Goal: Transaction & Acquisition: Purchase product/service

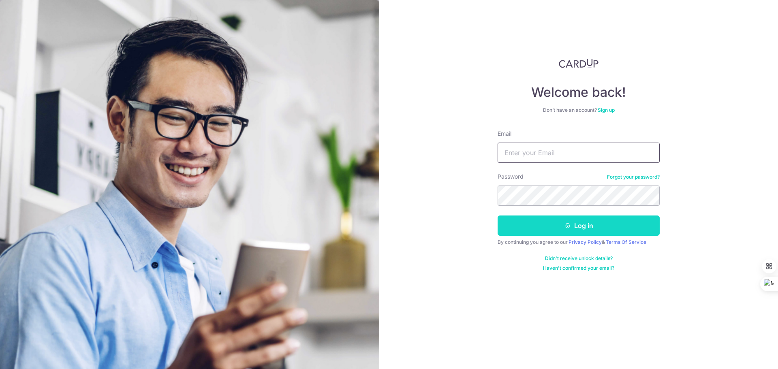
type input "[EMAIL_ADDRESS][DOMAIN_NAME]"
click at [560, 231] on button "Log in" at bounding box center [579, 226] width 162 height 20
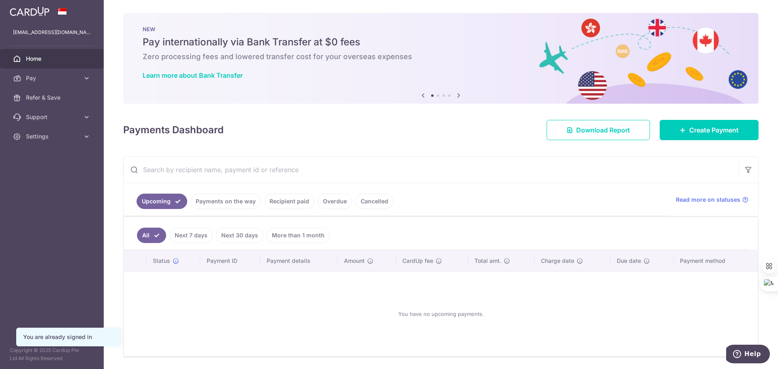
click at [318, 199] on link "Overdue" at bounding box center [335, 201] width 34 height 15
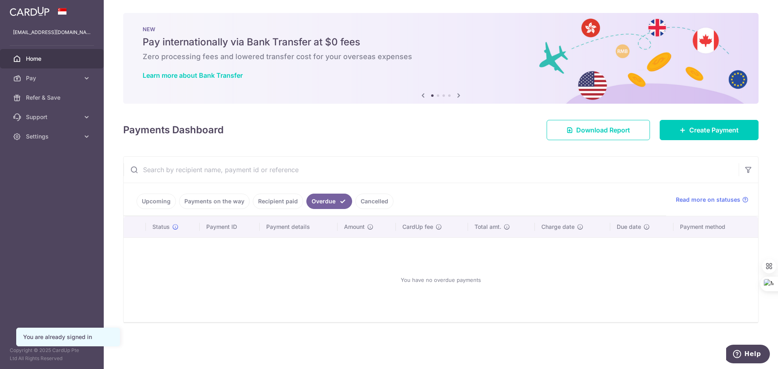
click at [357, 199] on link "Cancelled" at bounding box center [375, 201] width 38 height 15
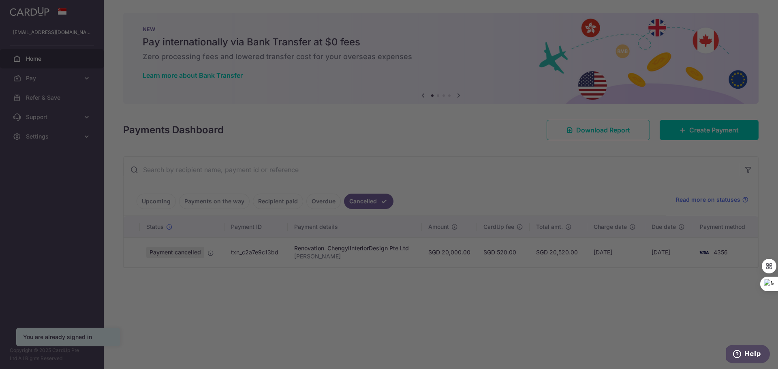
click at [274, 203] on body "shiningheng@yahoo.com Home Pay Payments Recipients Cards Refer & Save Support F…" at bounding box center [389, 184] width 778 height 369
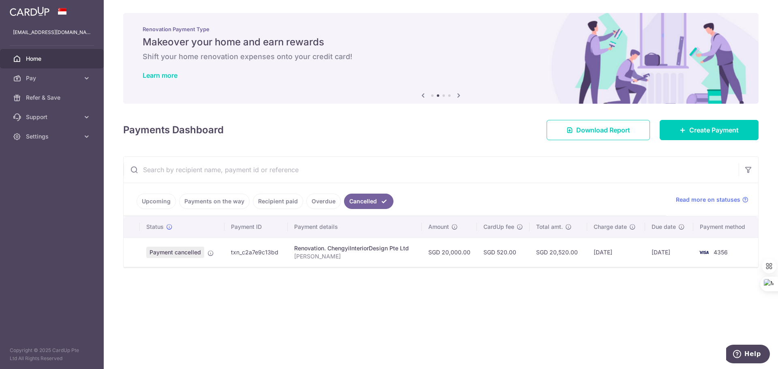
click at [218, 204] on link "Payments on the way" at bounding box center [214, 201] width 71 height 15
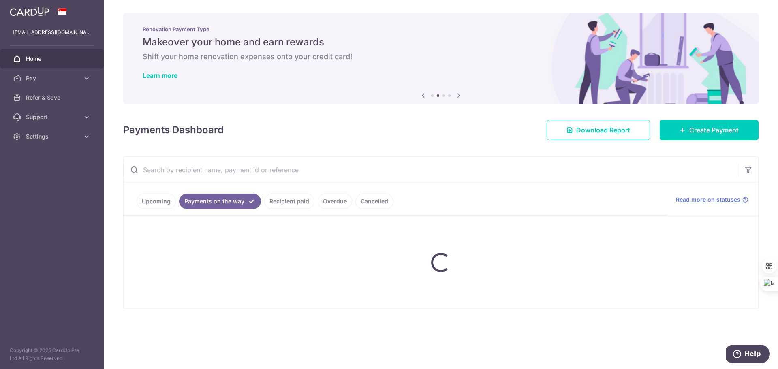
click at [287, 199] on link "Recipient paid" at bounding box center [289, 201] width 50 height 15
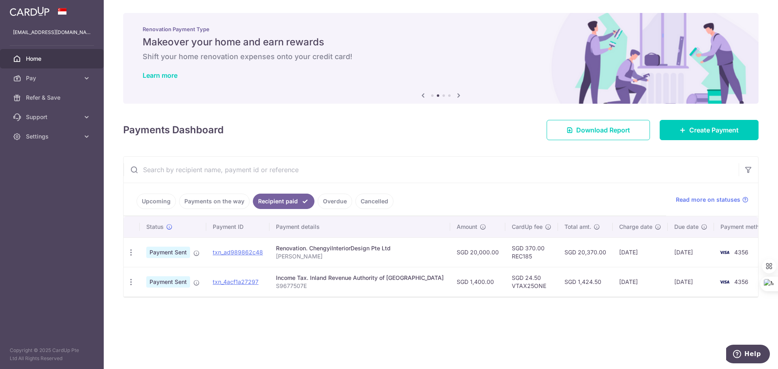
click at [163, 202] on link "Upcoming" at bounding box center [156, 201] width 39 height 15
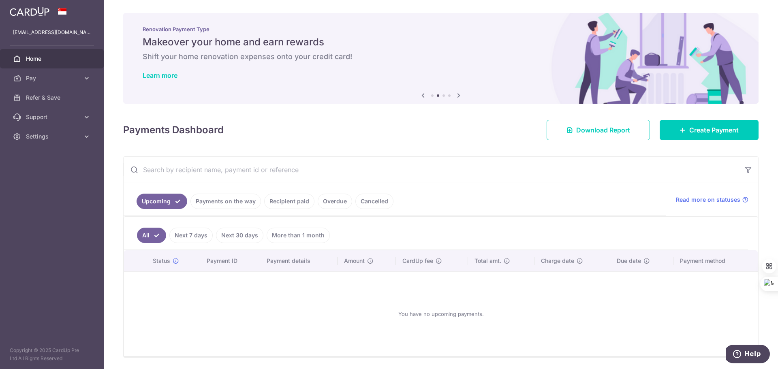
click at [279, 206] on link "Recipient paid" at bounding box center [289, 201] width 50 height 15
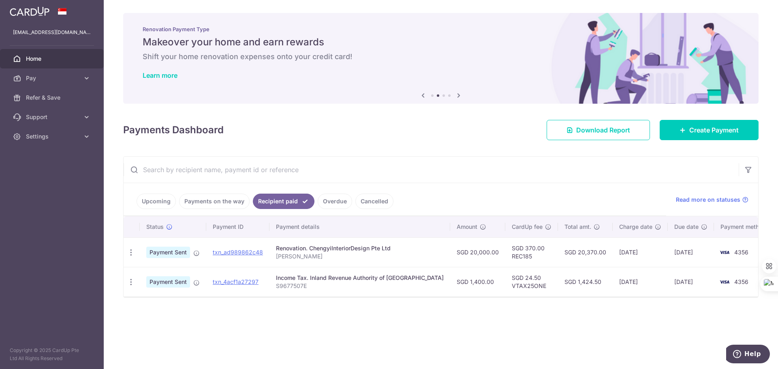
click at [227, 199] on link "Payments on the way" at bounding box center [214, 201] width 71 height 15
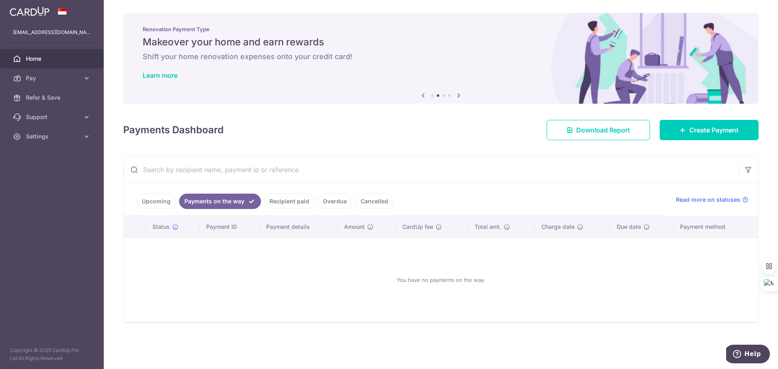
click at [289, 200] on link "Recipient paid" at bounding box center [289, 201] width 50 height 15
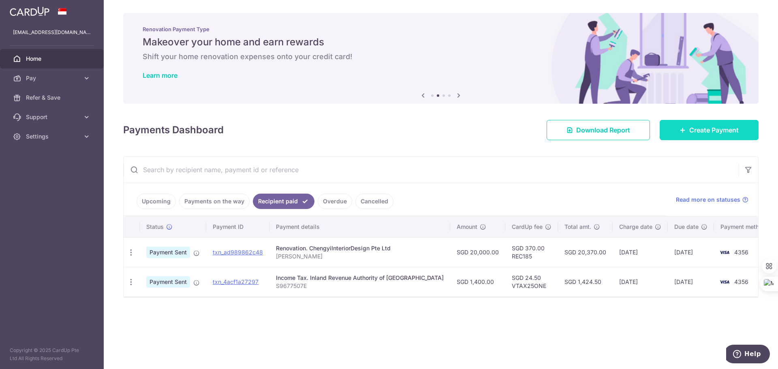
click at [693, 127] on span "Create Payment" at bounding box center [714, 130] width 49 height 10
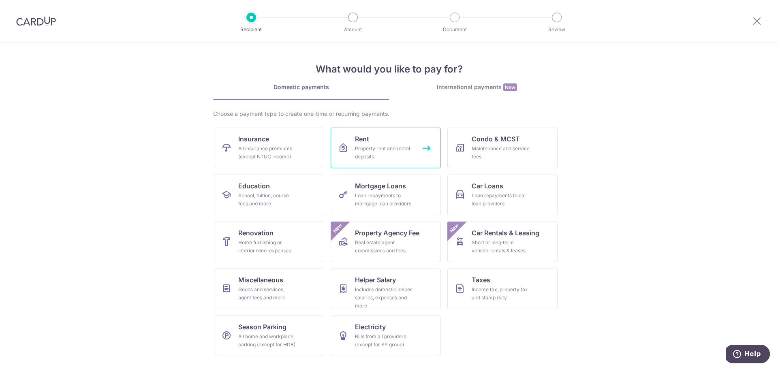
click at [365, 152] on div "Property rent and rental deposits" at bounding box center [384, 153] width 58 height 16
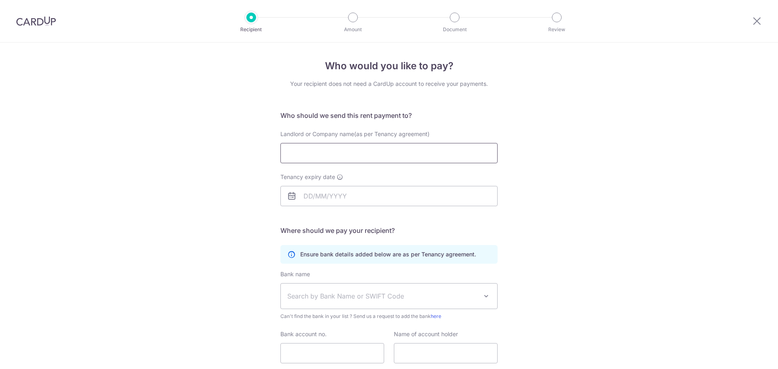
click at [326, 152] on input "Landlord or Company name(as per Tenancy agreement)" at bounding box center [389, 153] width 217 height 20
click at [487, 147] on input "Landlord or Company name(as per Tenancy agreement)" at bounding box center [389, 153] width 217 height 20
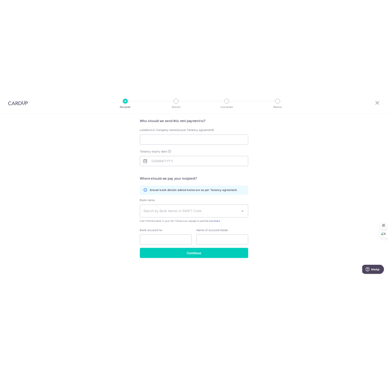
scroll to position [59, 0]
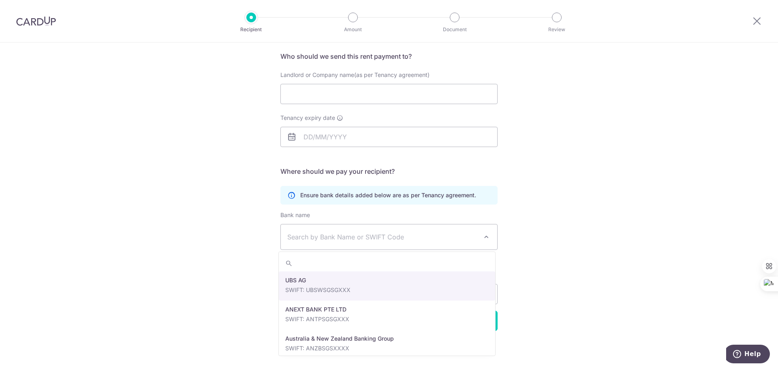
click at [390, 242] on span "Search by Bank Name or SWIFT Code" at bounding box center [389, 237] width 216 height 25
click at [405, 226] on span "Search by Bank Name or SWIFT Code" at bounding box center [389, 237] width 216 height 25
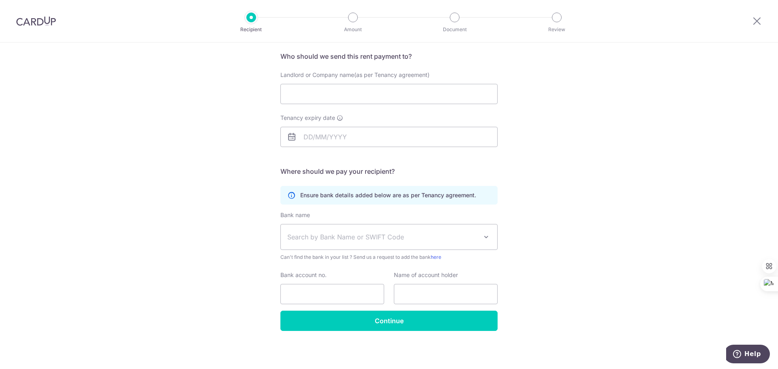
click at [353, 149] on div "Tenancy expiry date" at bounding box center [389, 135] width 227 height 43
click at [365, 293] on input "Bank account no." at bounding box center [333, 294] width 104 height 20
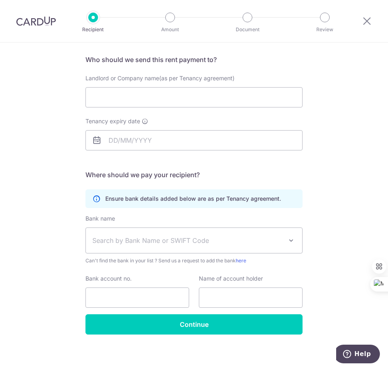
click at [120, 233] on span "Search by Bank Name or SWIFT Code" at bounding box center [194, 240] width 216 height 25
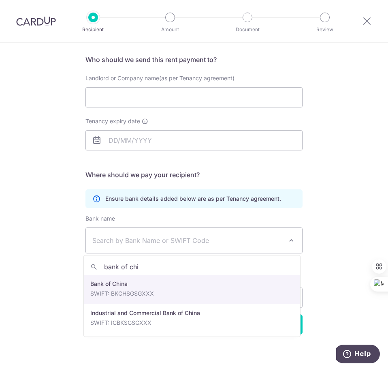
type input "bank of chi"
select select "2"
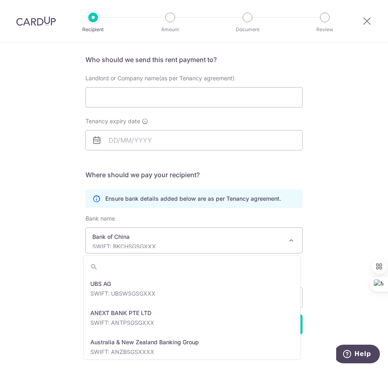
click at [150, 239] on p "Bank of China" at bounding box center [187, 237] width 191 height 8
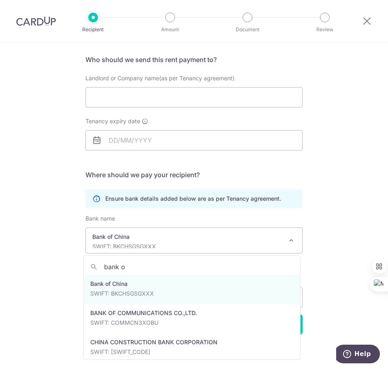
scroll to position [0, 0]
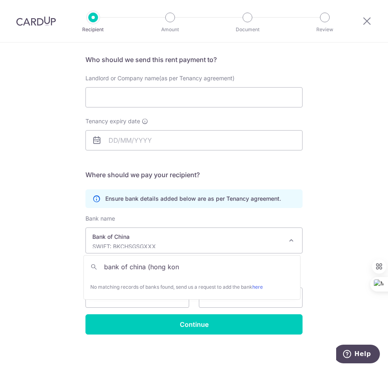
type input "bank of china (hong kong"
click at [297, 239] on span "Bank of China SWIFT: BKCHSGSGXXX" at bounding box center [194, 240] width 216 height 25
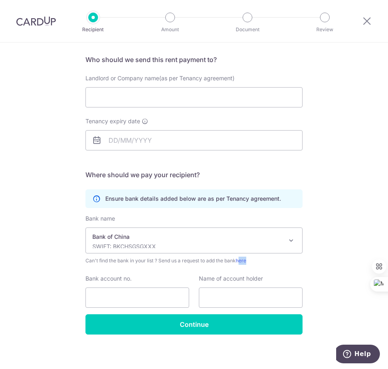
drag, startPoint x: 240, startPoint y: 262, endPoint x: 274, endPoint y: 251, distance: 35.9
click at [312, 256] on div "Who would you like to pay? Your recipient does not need a CardUp account to rec…" at bounding box center [194, 177] width 388 height 389
click at [219, 235] on p "Bank of China" at bounding box center [187, 237] width 191 height 8
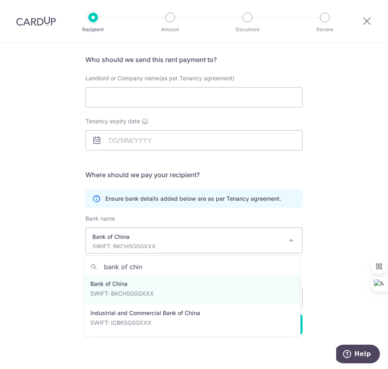
type input "bank of china"
drag, startPoint x: 158, startPoint y: 262, endPoint x: 67, endPoint y: 263, distance: 90.8
click at [67, 263] on div "Who would you like to pay? Your recipient does not need a CardUp account to rec…" at bounding box center [194, 177] width 388 height 389
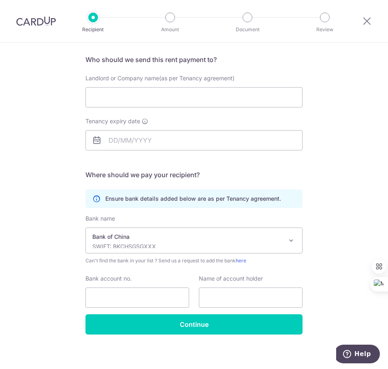
click at [341, 245] on div "Who would you like to pay? Your recipient does not need a CardUp account to rec…" at bounding box center [194, 177] width 388 height 389
click at [238, 259] on link "here" at bounding box center [241, 260] width 11 height 6
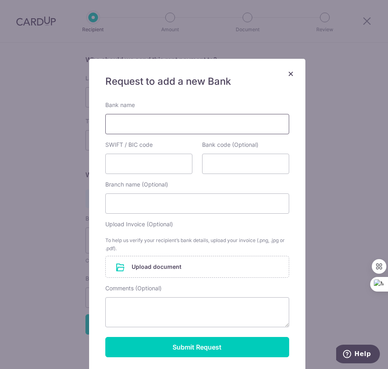
click at [150, 123] on input "Bank name" at bounding box center [197, 124] width 184 height 20
type input "Bank of China (Hong Kong) Limited"
click at [153, 163] on input "SWIFT / BIC code" at bounding box center [148, 164] width 87 height 20
type input "BKCHHKHHXXX"
click at [182, 204] on input "Branch name (Optional)" at bounding box center [197, 203] width 184 height 20
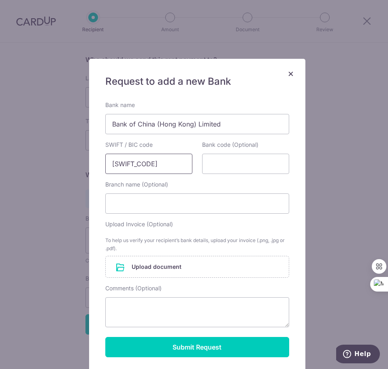
click at [119, 165] on input "BKCHHKHHXXX" at bounding box center [148, 164] width 87 height 20
click at [121, 165] on input "BKCHHKHHXXX" at bounding box center [148, 164] width 87 height 20
click at [136, 165] on input "BKCHHKHHXXX" at bounding box center [148, 164] width 87 height 20
click at [161, 165] on input "BKCHHKHHXXX" at bounding box center [148, 164] width 87 height 20
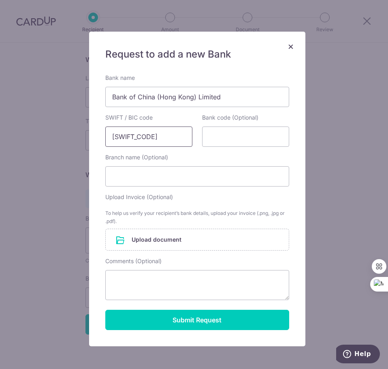
scroll to position [41, 0]
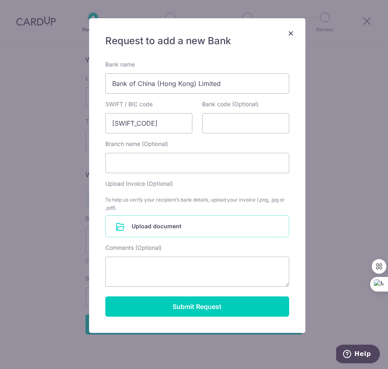
click at [171, 228] on input "file" at bounding box center [197, 226] width 183 height 21
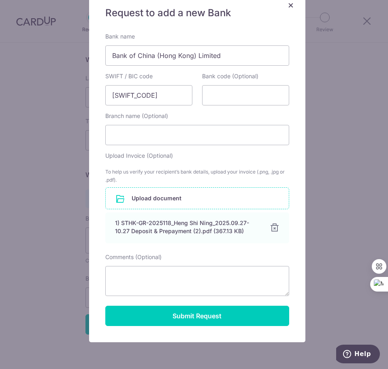
scroll to position [81, 0]
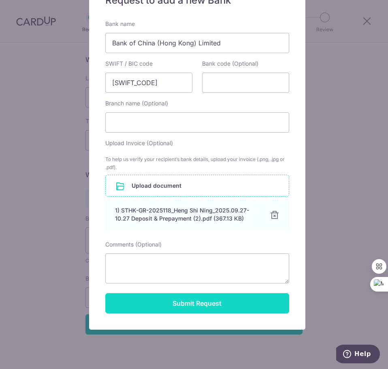
click at [185, 306] on button "Submit Request" at bounding box center [197, 303] width 184 height 20
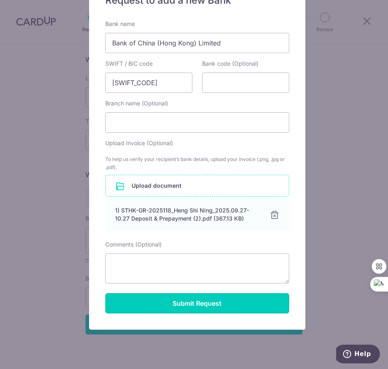
scroll to position [63, 0]
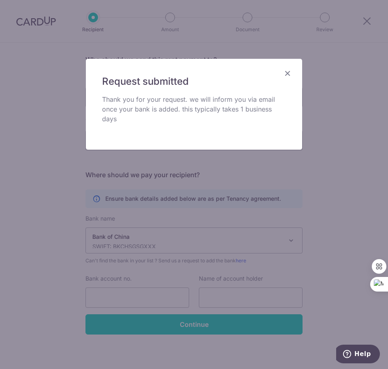
click at [289, 71] on icon "Close" at bounding box center [288, 73] width 10 height 10
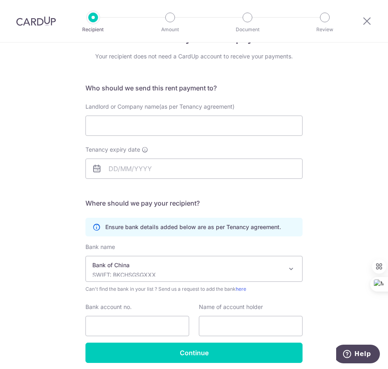
scroll to position [19, 0]
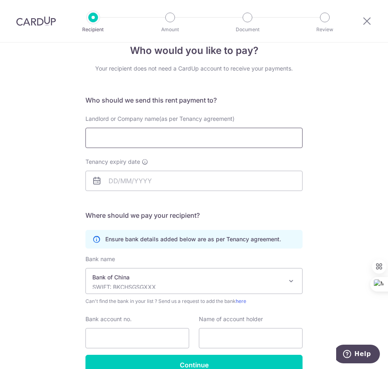
click at [204, 135] on input "Landlord or Company name(as per Tenancy agreement)" at bounding box center [194, 138] width 217 height 20
click at [345, 141] on div "Who would you like to pay? Your recipient does not need a CardUp account to rec…" at bounding box center [194, 218] width 388 height 389
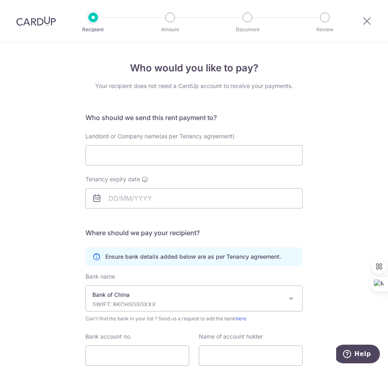
scroll to position [0, 0]
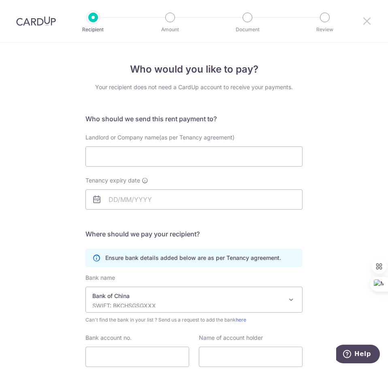
click at [369, 17] on icon at bounding box center [367, 21] width 10 height 10
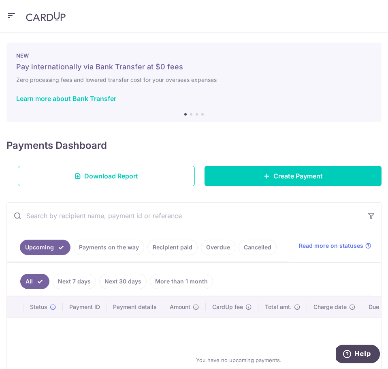
click at [13, 21] on button "button" at bounding box center [11, 16] width 10 height 13
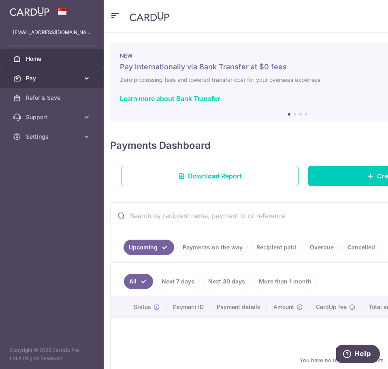
click at [86, 79] on icon at bounding box center [87, 78] width 8 height 8
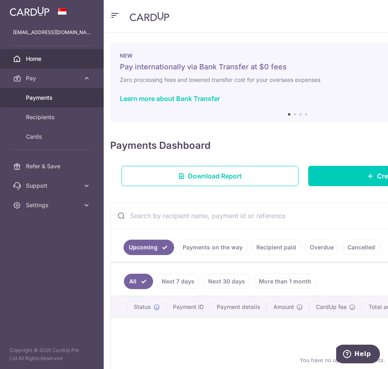
click at [65, 99] on span "Payments" at bounding box center [53, 98] width 54 height 8
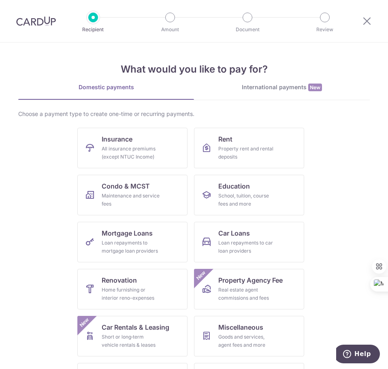
click at [273, 86] on div "International payments New" at bounding box center [282, 87] width 176 height 9
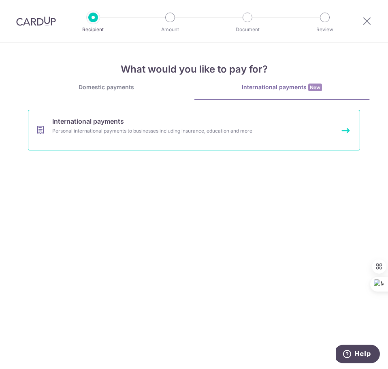
click at [144, 133] on div "Personal international payments to businesses including insurance, education an…" at bounding box center [185, 131] width 266 height 8
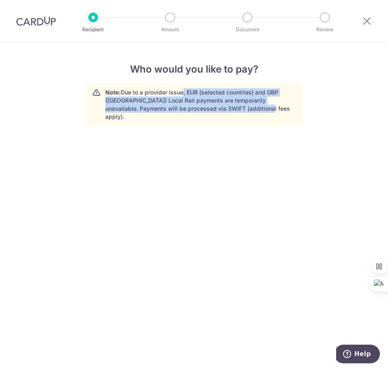
drag, startPoint x: 183, startPoint y: 90, endPoint x: 258, endPoint y: 114, distance: 79.0
click at [258, 114] on div "Note: Due to a provider issue, EUR (selected countries) and GBP ([GEOGRAPHIC_DA…" at bounding box center [194, 104] width 217 height 43
click at [199, 103] on p "Note: Due to a provider issue, EUR (selected countries) and GBP ([GEOGRAPHIC_DA…" at bounding box center [200, 104] width 191 height 32
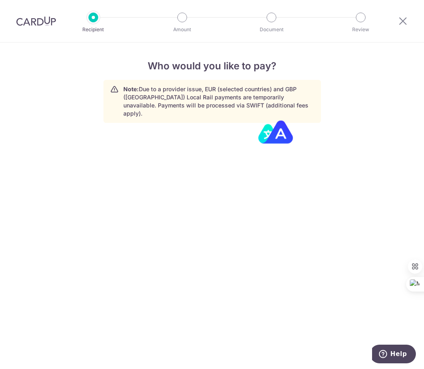
click at [353, 133] on div "Who would you like to pay? Note: Due to a provider issue, EUR (selected countri…" at bounding box center [212, 206] width 424 height 326
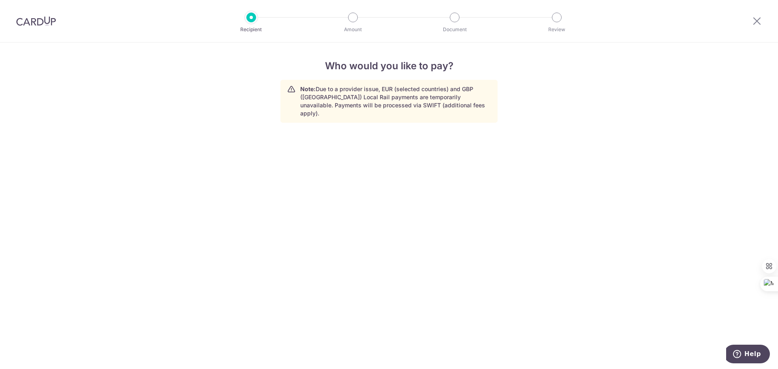
click at [388, 188] on div "Who would you like to pay? Note: Due to a provider issue, EUR (selected countri…" at bounding box center [389, 206] width 778 height 327
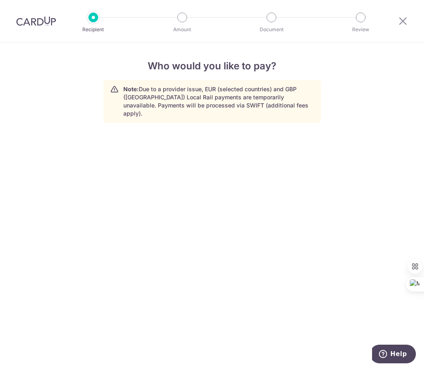
click at [206, 182] on div "Who would you like to pay? Note: Due to a provider issue, EUR (selected countri…" at bounding box center [212, 206] width 424 height 326
click at [388, 19] on icon at bounding box center [403, 21] width 10 height 10
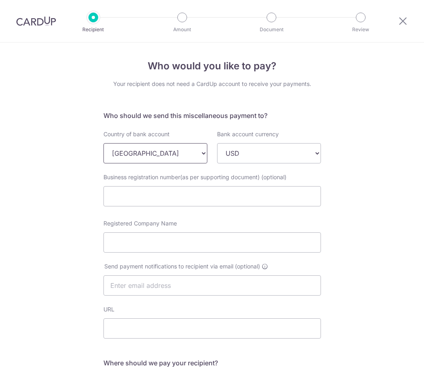
click at [178, 155] on select "[GEOGRAPHIC_DATA] [GEOGRAPHIC_DATA] [GEOGRAPHIC_DATA] [GEOGRAPHIC_DATA] [GEOGRA…" at bounding box center [155, 153] width 104 height 20
click at [322, 161] on div "Bank account currency USD SGD HKD AUD JPY GBP EUR CNY NZD CAD CHF" at bounding box center [269, 146] width 114 height 33
select select
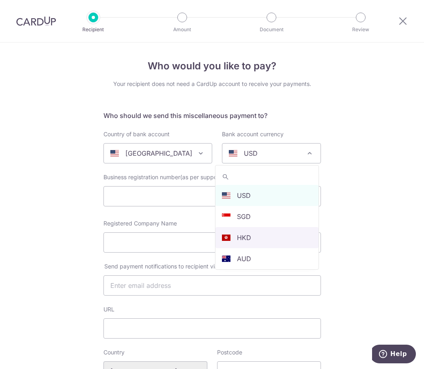
select select "2"
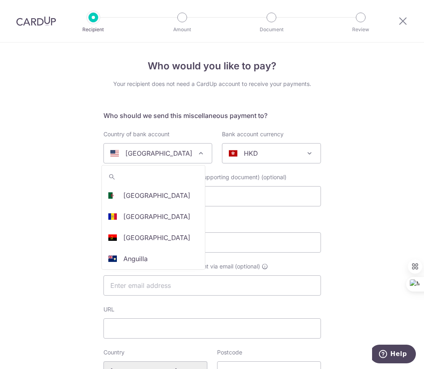
click at [182, 160] on span "United States" at bounding box center [158, 153] width 108 height 19
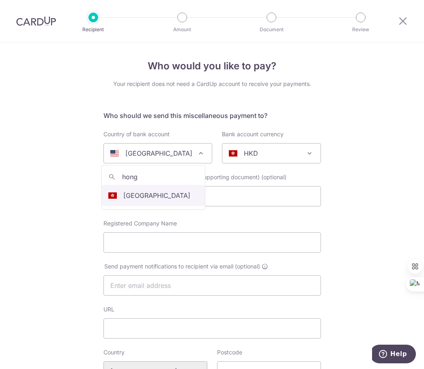
type input "hong"
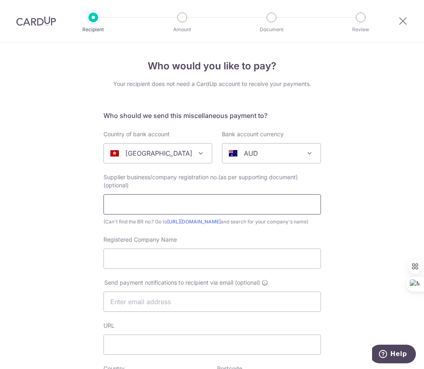
select select "95"
select select "[GEOGRAPHIC_DATA]"
select select
click at [165, 196] on input "text" at bounding box center [211, 204] width 217 height 20
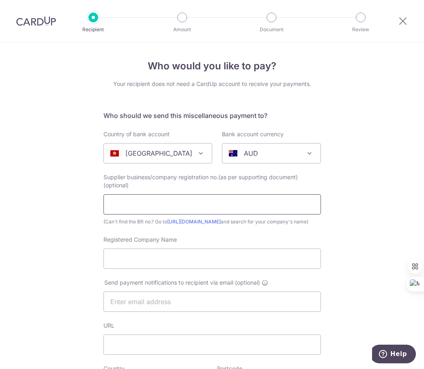
click at [137, 205] on input "text" at bounding box center [211, 204] width 217 height 20
click at [137, 261] on input "Registered Company Name" at bounding box center [211, 258] width 217 height 20
type input "Silver Time (H.K.) Limited"
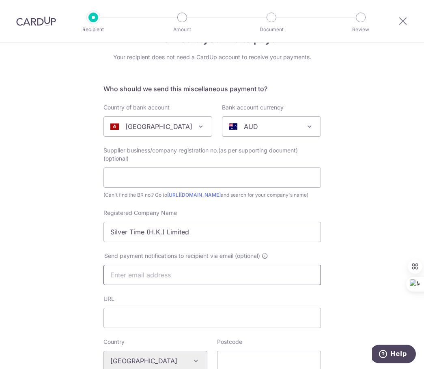
scroll to position [41, 0]
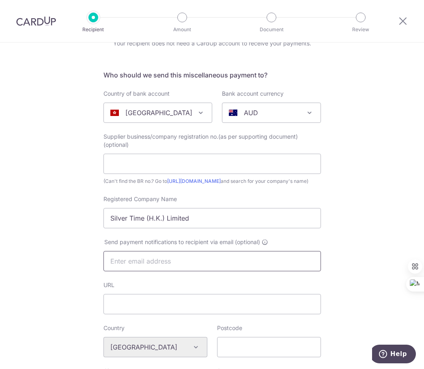
click at [169, 267] on input "text" at bounding box center [211, 261] width 217 height 20
click at [59, 269] on div "Who would you like to pay? Your recipient does not need a CardUp account to rec…" at bounding box center [212, 350] width 424 height 696
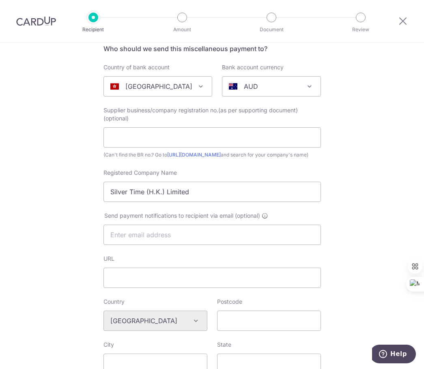
scroll to position [81, 0]
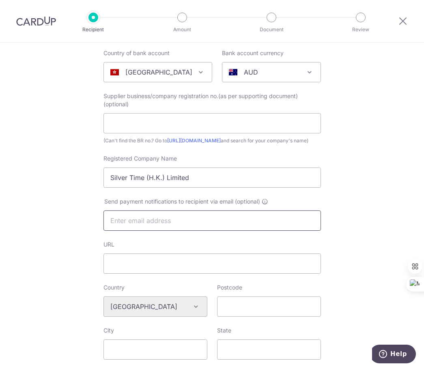
click at [173, 226] on input "text" at bounding box center [211, 220] width 217 height 20
type input "rsvn.hkgr@ctg.cn"
click at [141, 274] on input "URL" at bounding box center [211, 263] width 217 height 20
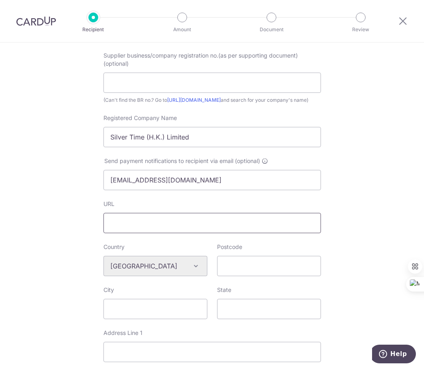
paste input "https://www.greenresidencewanchai.com/en"
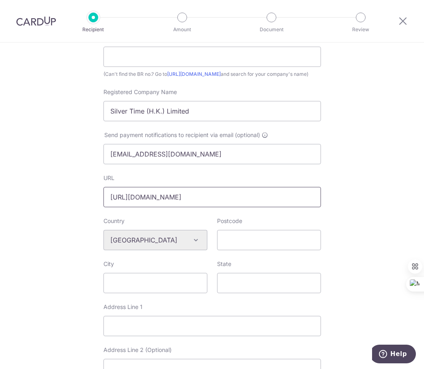
scroll to position [162, 0]
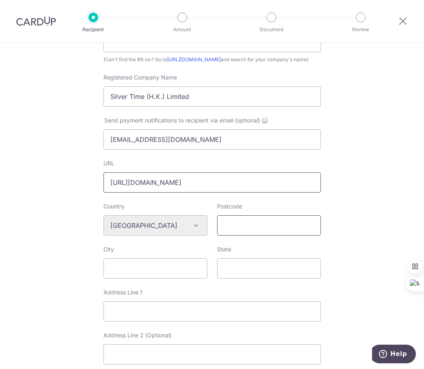
type input "https://www.greenresidencewanchai.com/en"
click at [249, 230] on input "Postcode" at bounding box center [269, 225] width 104 height 20
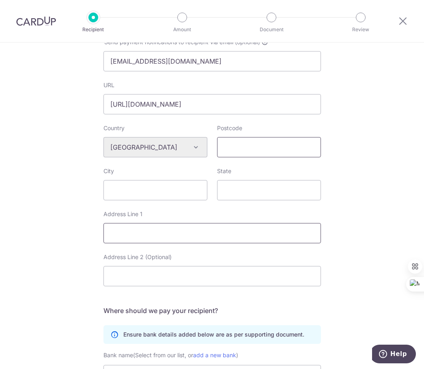
scroll to position [243, 0]
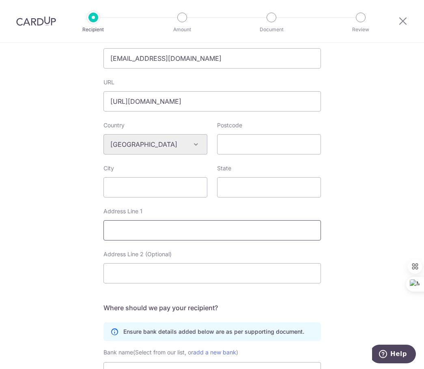
click at [180, 238] on input "Address Line 1" at bounding box center [211, 230] width 217 height 20
paste input "42-50 Lockhart Rd"
type input "42-50 Lockhart Rd"
paste input "42-50 Lockhart Rd"
drag, startPoint x: 174, startPoint y: 238, endPoint x: 54, endPoint y: 238, distance: 120.0
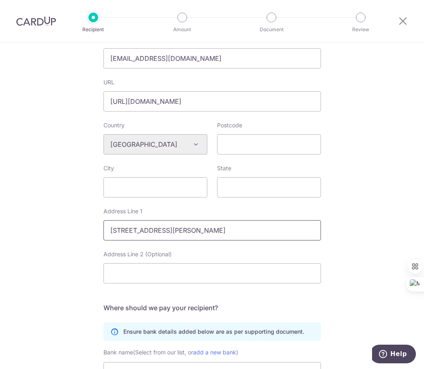
click at [45, 239] on div "Who would you like to pay? Your recipient does not need a CardUp account to rec…" at bounding box center [212, 147] width 424 height 696
type input "41-49 Hennessy Road, Wanchai"
click at [253, 146] on input "Postcode" at bounding box center [269, 144] width 104 height 20
click at [350, 134] on div "Who would you like to pay? Your recipient does not need a CardUp account to rec…" at bounding box center [212, 147] width 424 height 696
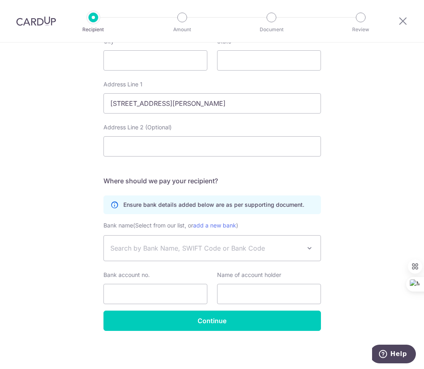
scroll to position [378, 0]
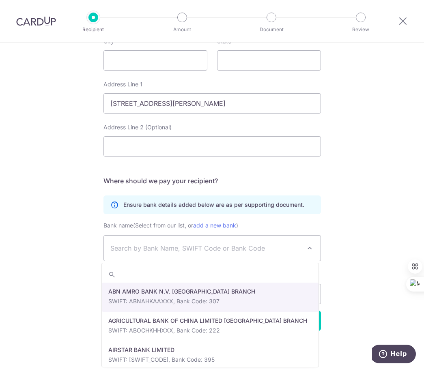
click at [170, 252] on span "Search by Bank Name, SWIFT Code or Bank Code" at bounding box center [205, 248] width 191 height 10
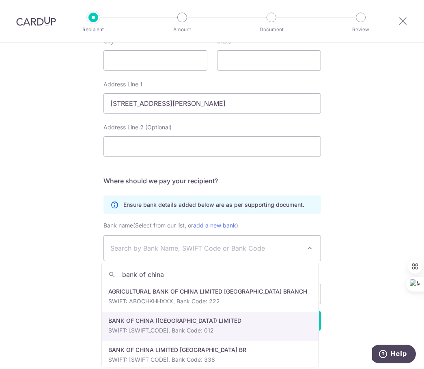
type input "bank of china"
select select "449"
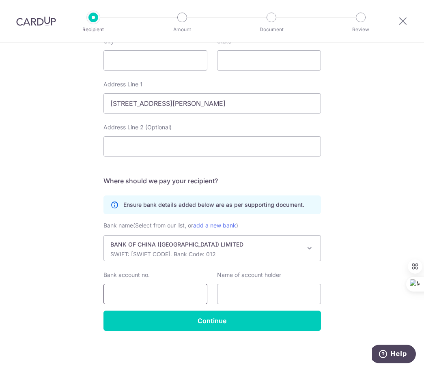
click at [151, 301] on input "Bank account no." at bounding box center [155, 294] width 104 height 20
type input "01259120079759"
click at [236, 285] on input "text" at bounding box center [269, 294] width 104 height 20
type input "Silver Time (H.K.) Limited"
drag, startPoint x: 117, startPoint y: 295, endPoint x: 135, endPoint y: 295, distance: 18.2
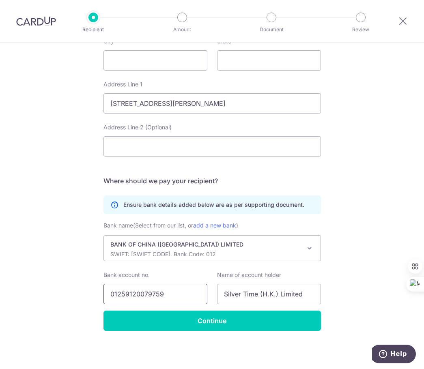
click at [135, 295] on input "01259120079759" at bounding box center [155, 294] width 104 height 20
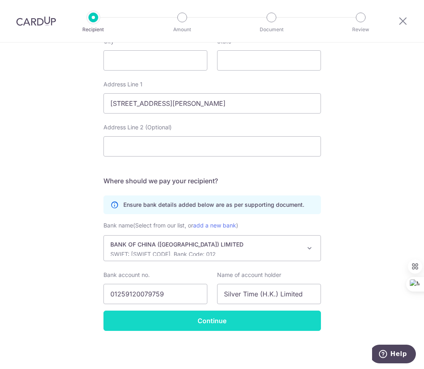
click at [198, 321] on input "Continue" at bounding box center [211, 321] width 217 height 20
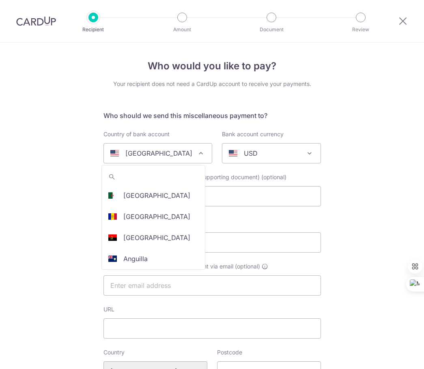
select select
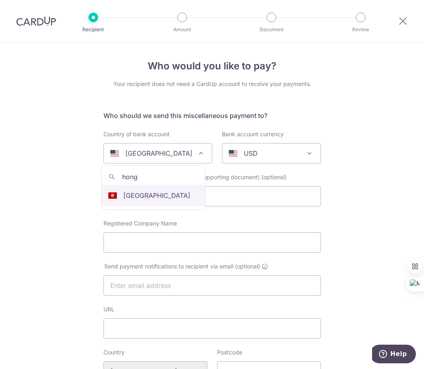
type input "hong"
select select "95"
select select "[GEOGRAPHIC_DATA]"
select select
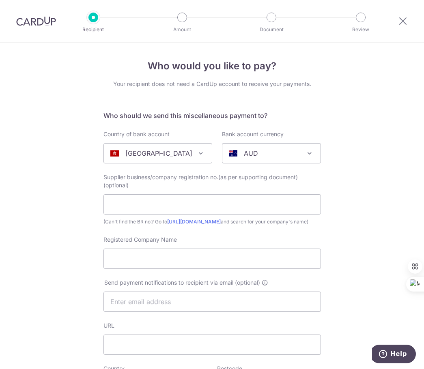
click at [294, 152] on div "AUD" at bounding box center [265, 153] width 72 height 10
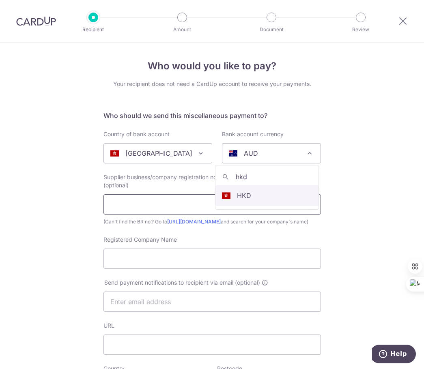
type input "hkd"
select select "2"
click at [171, 204] on input "text" at bounding box center [211, 204] width 217 height 20
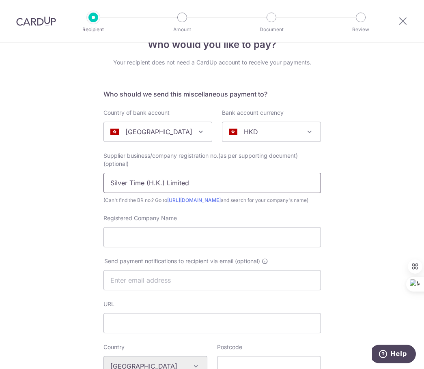
scroll to position [41, 0]
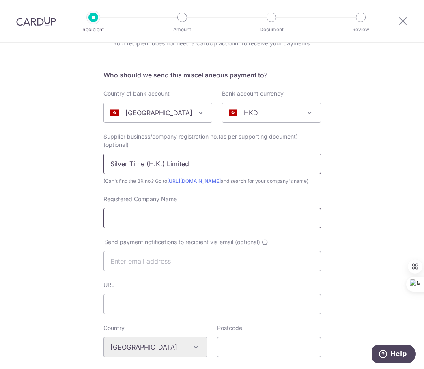
type input "Silver Time (H.K.) Limited"
click at [164, 225] on input "Registered Company Name" at bounding box center [211, 218] width 217 height 20
drag, startPoint x: 184, startPoint y: 163, endPoint x: 47, endPoint y: 163, distance: 137.4
click at [47, 163] on div "Who would you like to pay? Your recipient does not need a CardUp account to rec…" at bounding box center [212, 350] width 424 height 696
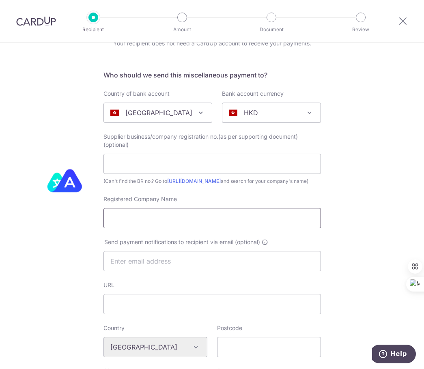
click at [174, 223] on input "Registered Company Name" at bounding box center [211, 218] width 217 height 20
paste input "Silver Time (H.K.) Limited"
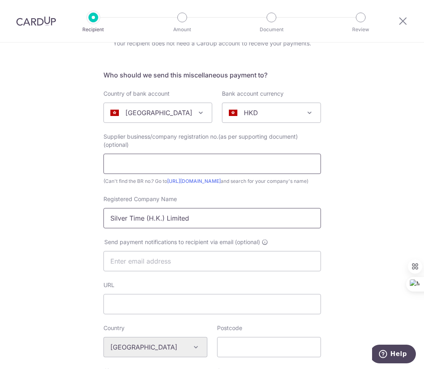
type input "Silver Time (H.K.) Limited"
click at [153, 159] on input "text" at bounding box center [211, 164] width 217 height 20
paste input "Silver Time (H.K.) Limited"
type input "Silver Time (H.K.) Limited"
click at [223, 228] on input "Silver Time (H.K.) Limited" at bounding box center [211, 218] width 217 height 20
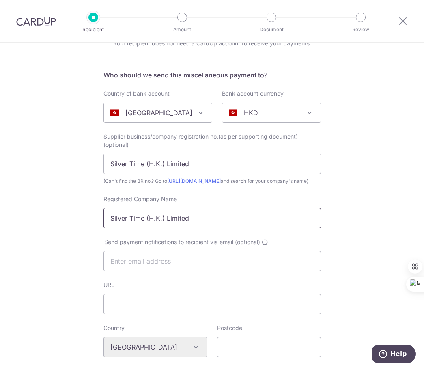
scroll to position [81, 0]
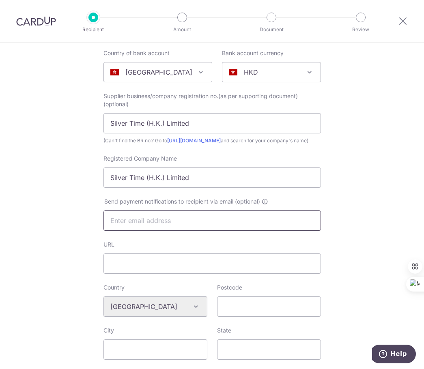
click at [192, 226] on input "text" at bounding box center [211, 220] width 217 height 20
click at [272, 272] on input "URL" at bounding box center [211, 263] width 217 height 20
type input "https://www.greenresidencewanchai.com/en"
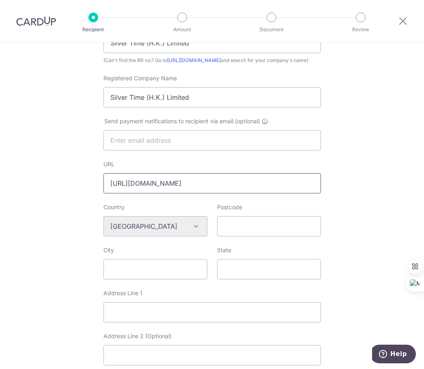
scroll to position [162, 0]
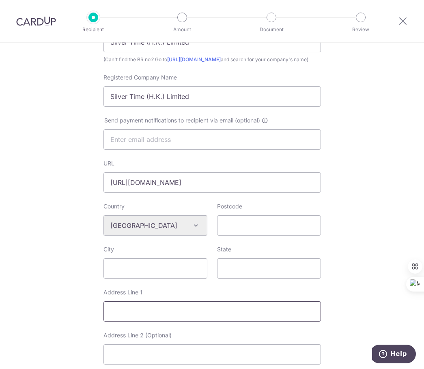
click at [147, 316] on input "Address Line 1" at bounding box center [211, 311] width 217 height 20
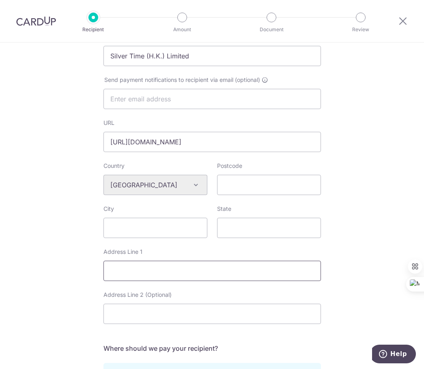
drag, startPoint x: 291, startPoint y: 275, endPoint x: 283, endPoint y: 275, distance: 8.5
click at [289, 275] on input "Address Line 1" at bounding box center [211, 271] width 217 height 20
type input "41-49 Hennessy Road, Wanchai"
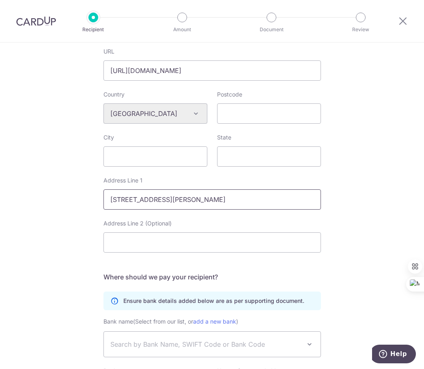
scroll to position [284, 0]
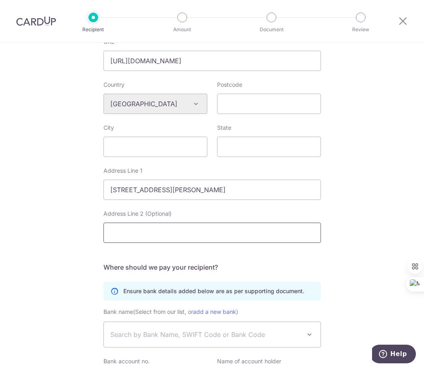
click at [170, 242] on input "Address Line 2 (Optional)" at bounding box center [211, 233] width 217 height 20
click at [323, 178] on div "Address Line 1 41-49 Hennessy Road, Wanchai" at bounding box center [212, 183] width 227 height 33
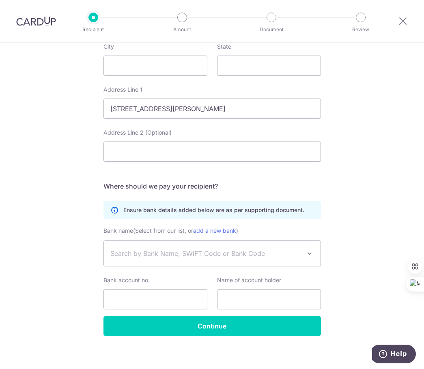
scroll to position [378, 0]
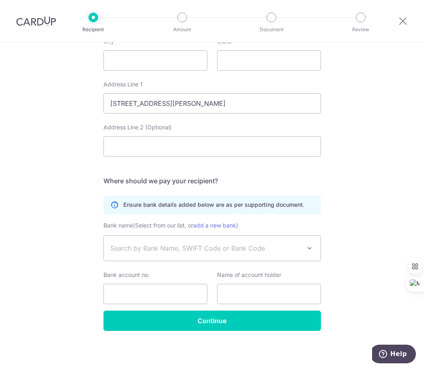
click at [165, 250] on span "Search by Bank Name, SWIFT Code or Bank Code" at bounding box center [205, 248] width 191 height 10
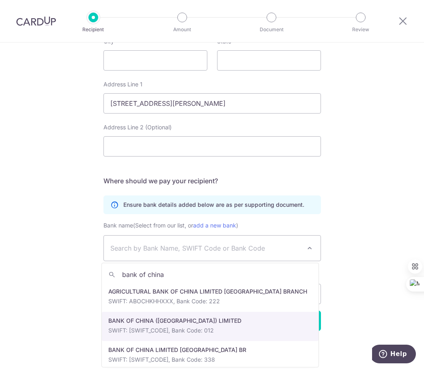
type input "bank of china"
select select "449"
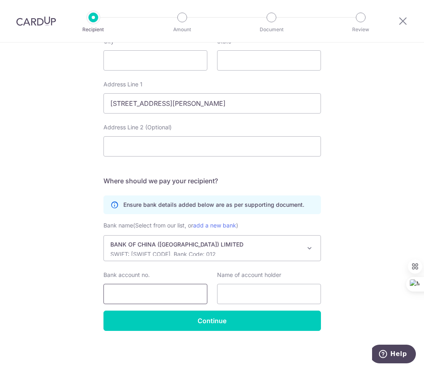
click at [123, 286] on input "Bank account no." at bounding box center [155, 294] width 104 height 20
type input "01259120079759"
click at [256, 285] on input "text" at bounding box center [269, 294] width 104 height 20
click at [249, 292] on input "text" at bounding box center [269, 294] width 104 height 20
type input "Silver Time (H.K.) Limited"
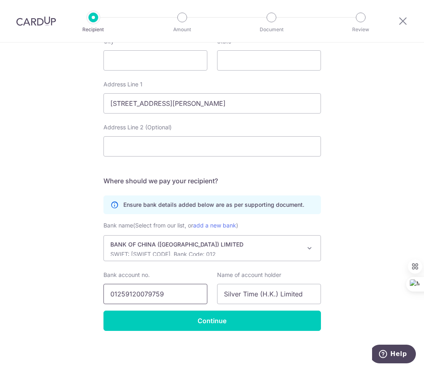
drag, startPoint x: 119, startPoint y: 295, endPoint x: 171, endPoint y: 293, distance: 52.3
click at [171, 293] on input "01259120079759" at bounding box center [155, 294] width 104 height 20
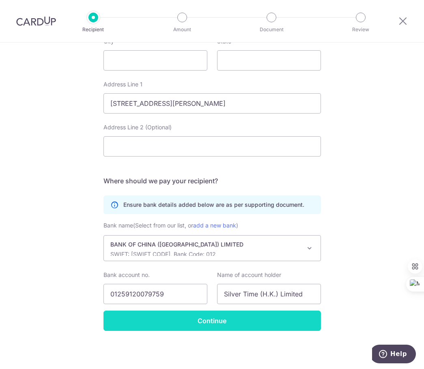
click at [160, 319] on input "Continue" at bounding box center [211, 321] width 217 height 20
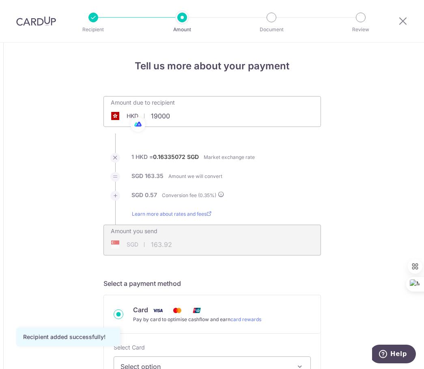
type input "19,000.00"
type input "3,114.49"
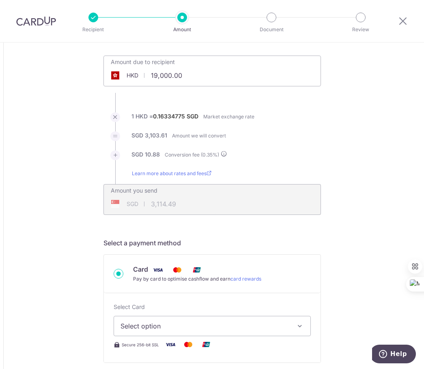
scroll to position [81, 0]
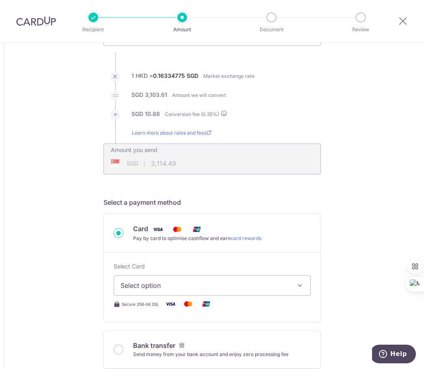
click at [179, 283] on span "Select option" at bounding box center [204, 286] width 169 height 10
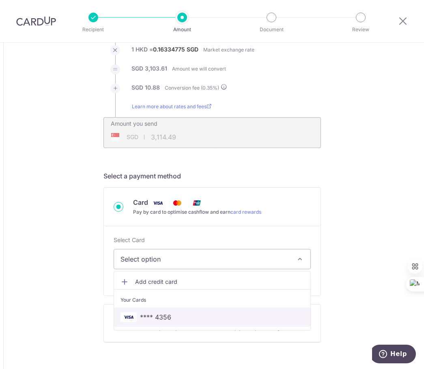
scroll to position [122, 0]
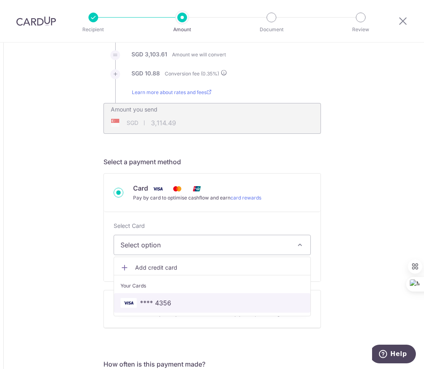
click at [161, 309] on link "**** 4356" at bounding box center [212, 302] width 196 height 19
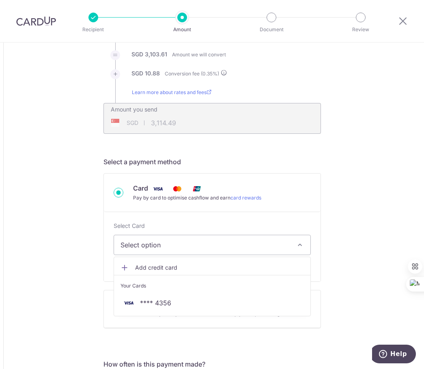
type input "19,000.00"
type input "3,114.48"
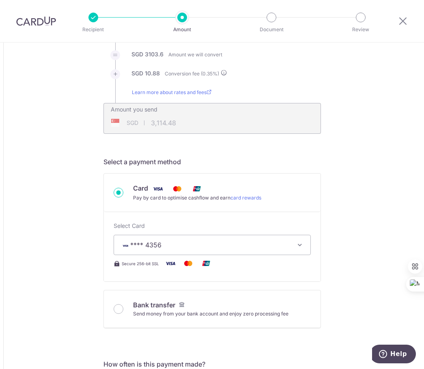
click at [149, 303] on span "Bank transfer" at bounding box center [154, 305] width 42 height 8
click at [123, 304] on input "Bank transfer Send money from your bank account and enjoy zero processing fee" at bounding box center [119, 309] width 10 height 10
radio input "true"
type input "19,000.00"
type input "3,109.51"
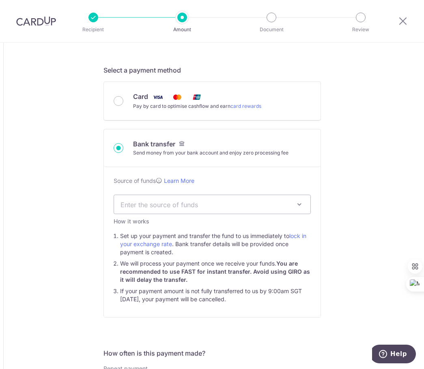
scroll to position [203, 0]
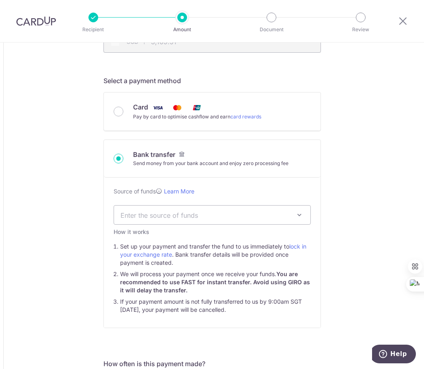
click at [142, 109] on span "Card" at bounding box center [140, 107] width 15 height 8
click at [123, 109] on input "Card Pay by card to optimise cashflow and earn card rewards" at bounding box center [119, 112] width 10 height 10
radio input "true"
type input "19,000.00"
type input "3,114.49"
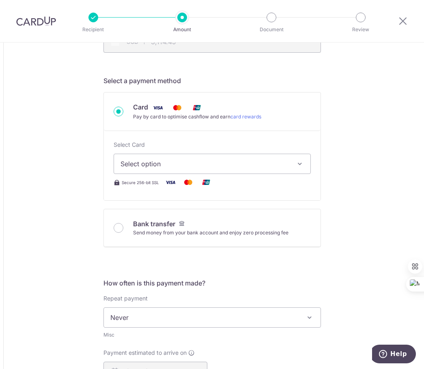
click at [156, 163] on span "Select option" at bounding box center [204, 164] width 169 height 10
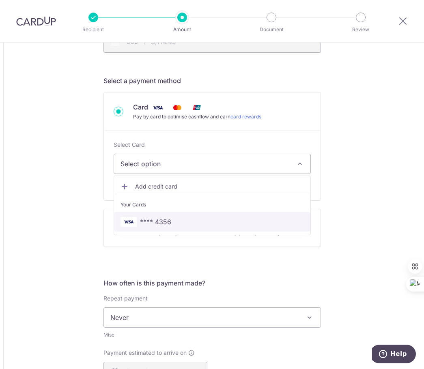
click at [161, 228] on link "**** 4356" at bounding box center [212, 221] width 196 height 19
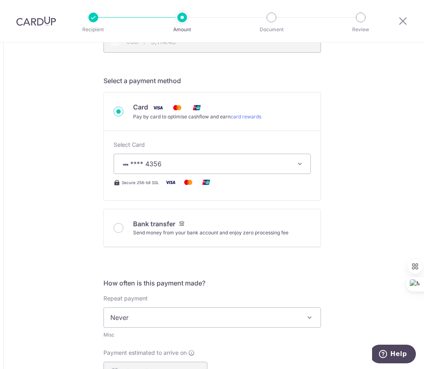
type input "19,000.00"
type input "3,114.42"
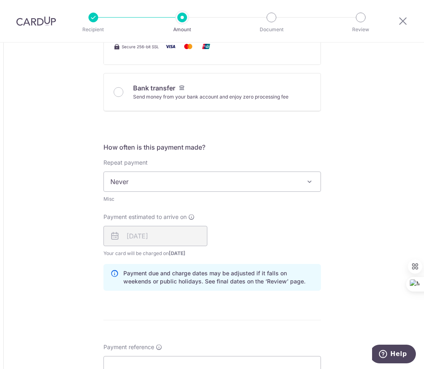
scroll to position [365, 0]
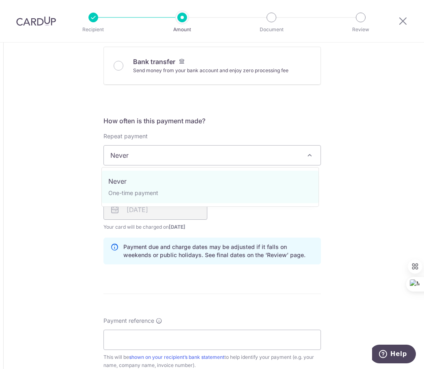
click at [161, 156] on span "Never" at bounding box center [212, 155] width 216 height 19
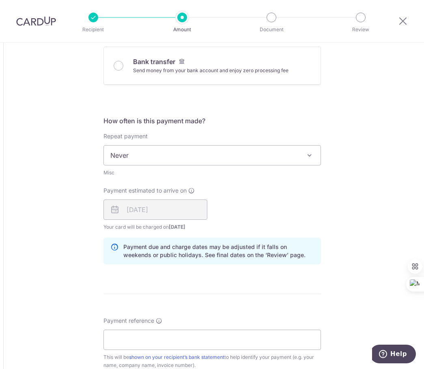
click at [373, 141] on div "Tell us more about your payment Amount due to recipient HKD 19,000.00 19000 1 H…" at bounding box center [212, 156] width 424 height 957
drag, startPoint x: 246, startPoint y: 245, endPoint x: 300, endPoint y: 245, distance: 53.9
click at [294, 253] on p "Payment due and charge dates may be adjusted if it falls on weekends or public …" at bounding box center [218, 251] width 191 height 16
click at [370, 183] on div "Tell us more about your payment Amount due to recipient HKD 19,000.00 19000 1 H…" at bounding box center [212, 156] width 424 height 957
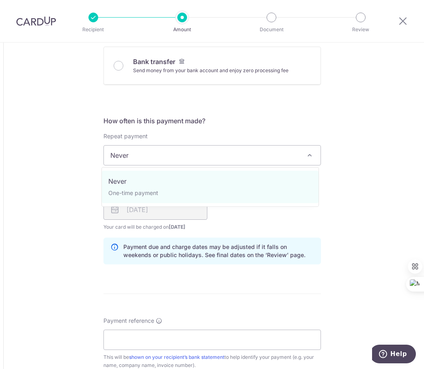
click at [162, 149] on span "Never" at bounding box center [212, 155] width 216 height 19
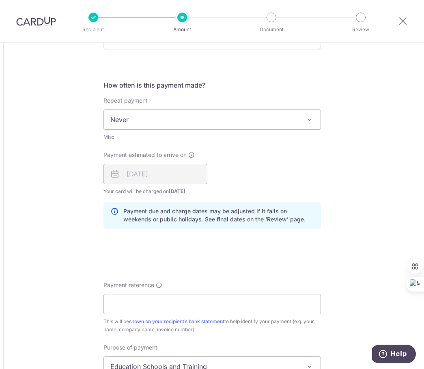
scroll to position [446, 0]
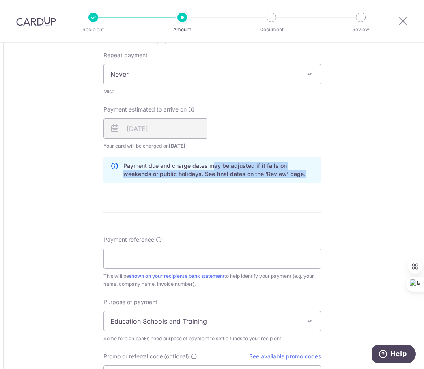
drag, startPoint x: 237, startPoint y: 169, endPoint x: 291, endPoint y: 174, distance: 55.0
click at [291, 174] on p "Payment due and charge dates may be adjusted if it falls on weekends or public …" at bounding box center [218, 170] width 191 height 16
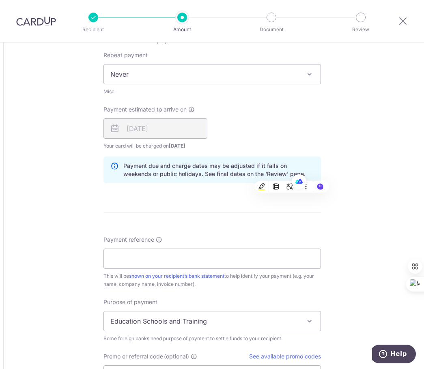
click at [318, 120] on div "Payment estimated to arrive on 18/08/2025 Your card will be charged on 13/08/20…" at bounding box center [212, 127] width 227 height 45
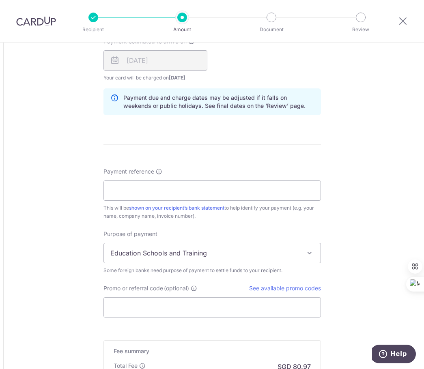
scroll to position [527, 0]
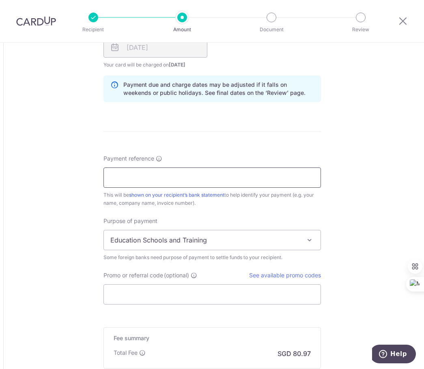
click at [146, 177] on input "Payment reference" at bounding box center [211, 177] width 217 height 20
click at [146, 170] on input "Payment reference" at bounding box center [211, 177] width 217 height 20
type input "Heng Shi Ning"
click at [236, 235] on span "Education Schools and Training" at bounding box center [212, 239] width 216 height 19
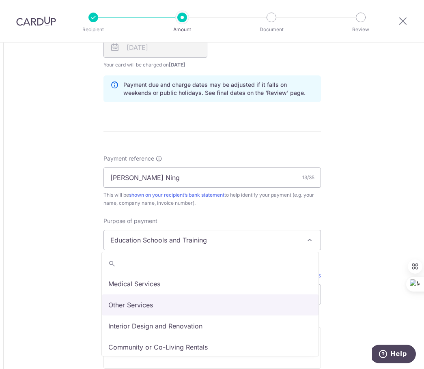
scroll to position [66, 0]
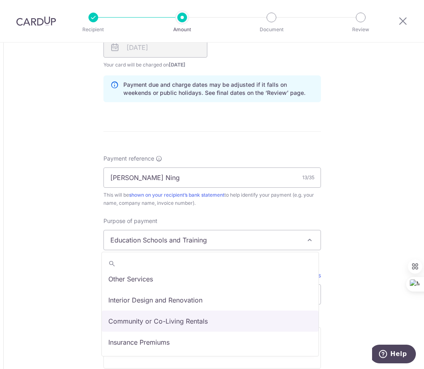
select select "Community or Co-Living Rentals"
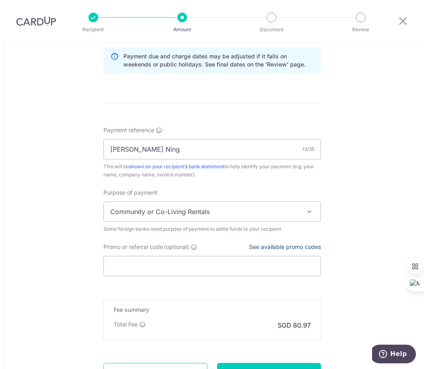
scroll to position [568, 0]
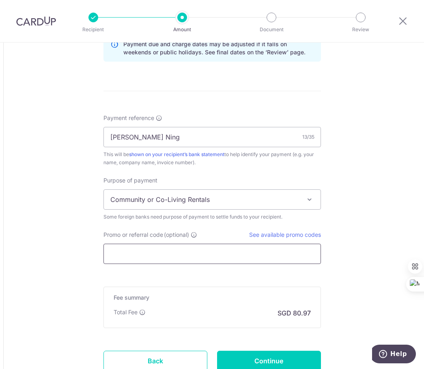
click at [204, 248] on input "Promo or referral code (optional)" at bounding box center [211, 254] width 217 height 20
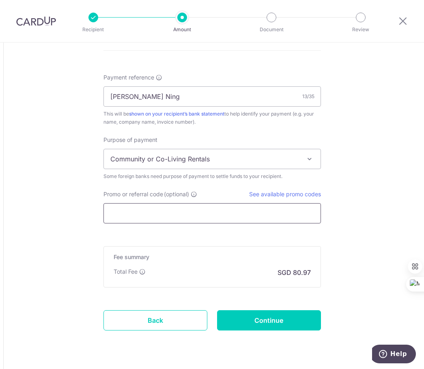
click at [158, 207] on input "Promo or referral code (optional)" at bounding box center [211, 213] width 217 height 20
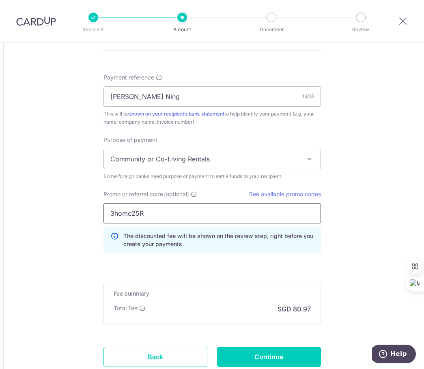
click at [207, 217] on input "3home25R" at bounding box center [211, 213] width 217 height 20
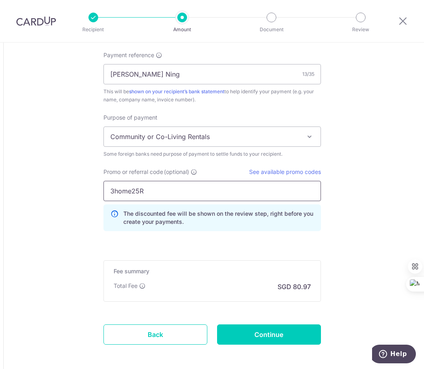
scroll to position [649, 0]
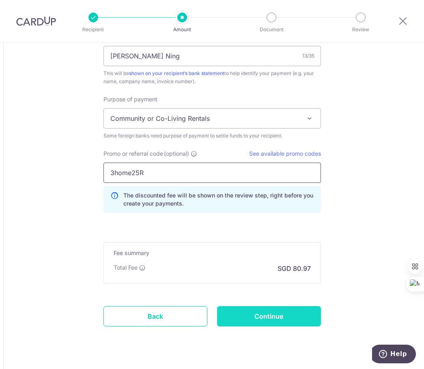
type input "3home25R"
click at [267, 319] on input "Continue" at bounding box center [269, 316] width 104 height 20
type input "Create Schedule"
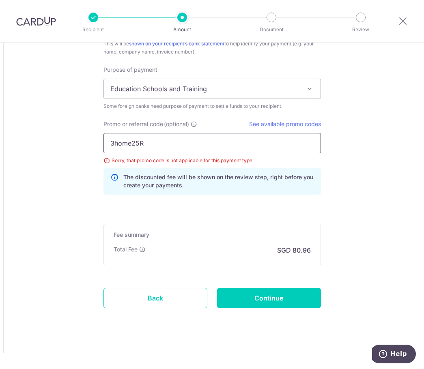
drag, startPoint x: 179, startPoint y: 141, endPoint x: 82, endPoint y: 141, distance: 97.3
paste input "VTAX25ONE"
drag, startPoint x: 159, startPoint y: 146, endPoint x: 71, endPoint y: 144, distance: 87.2
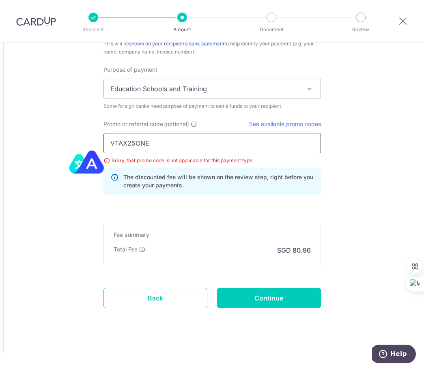
paste input "GLOBE185"
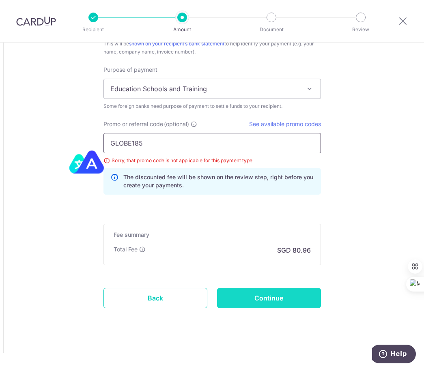
type input "GLOBE185"
drag, startPoint x: 268, startPoint y: 298, endPoint x: 269, endPoint y: 285, distance: 12.6
click at [268, 297] on input "Continue" at bounding box center [269, 298] width 104 height 20
type input "Update Schedule"
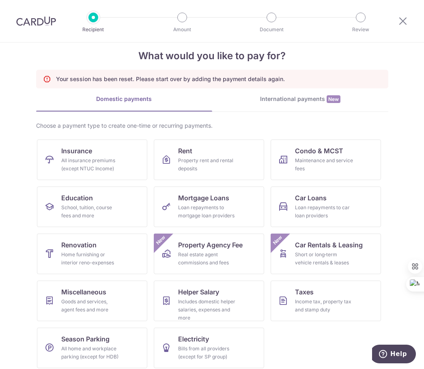
scroll to position [19, 0]
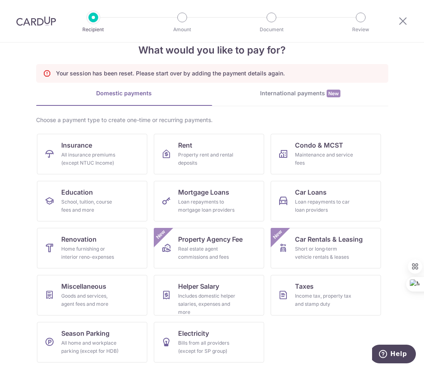
click at [281, 95] on div "International payments New" at bounding box center [300, 93] width 176 height 9
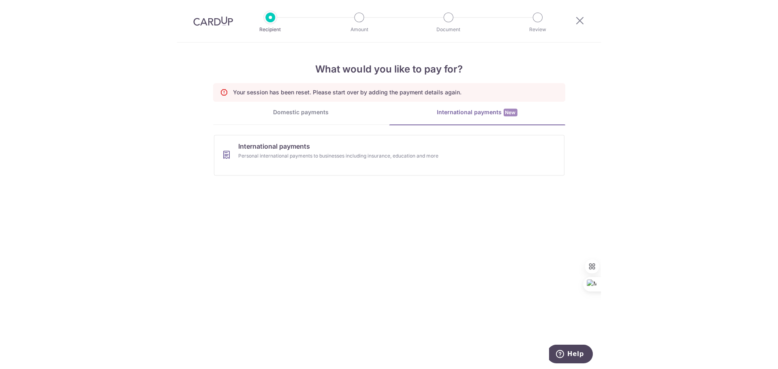
scroll to position [0, 0]
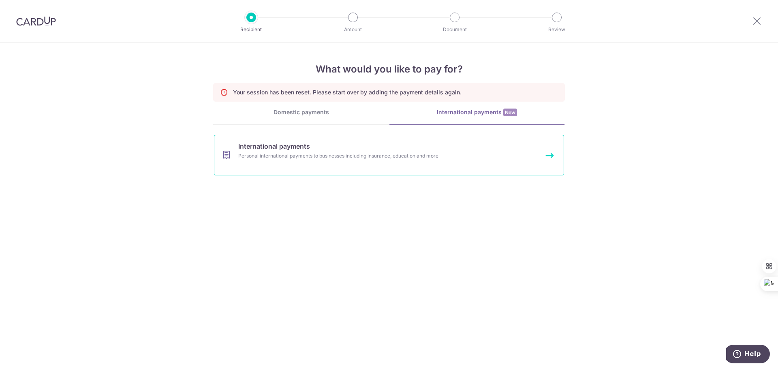
click at [281, 154] on div "Personal international payments to businesses including insurance, education an…" at bounding box center [378, 156] width 280 height 8
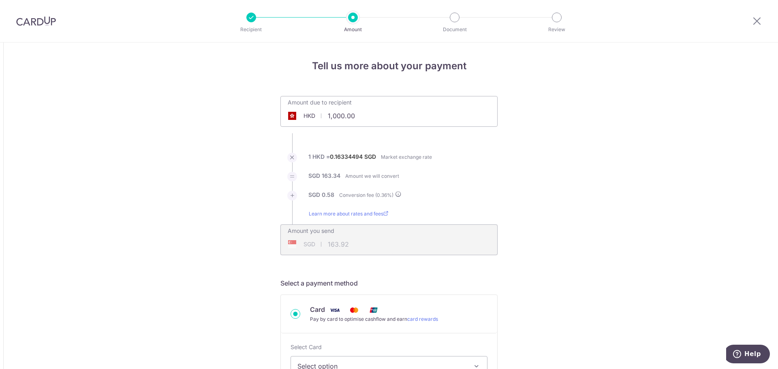
scroll to position [41, 0]
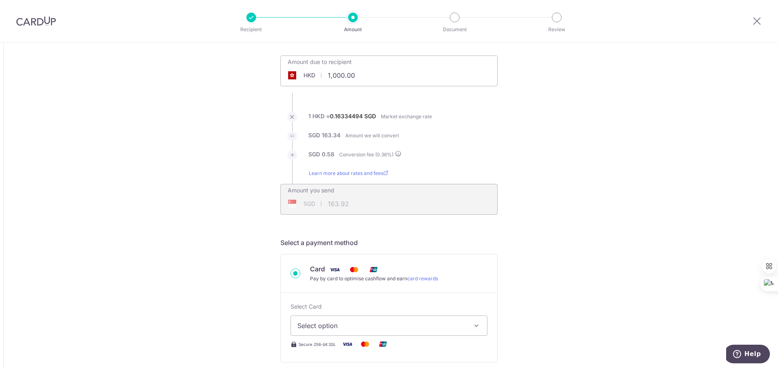
drag, startPoint x: 337, startPoint y: 80, endPoint x: 292, endPoint y: 84, distance: 45.5
click at [292, 84] on input "1,000.00" at bounding box center [343, 75] width 125 height 19
type input "19,000.00"
type input "3,114.43"
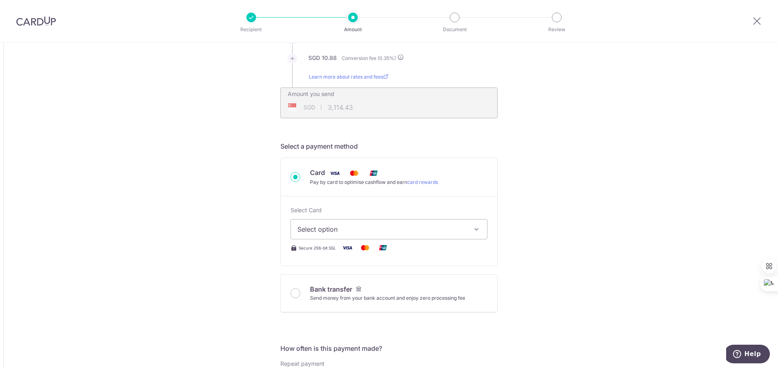
scroll to position [144, 0]
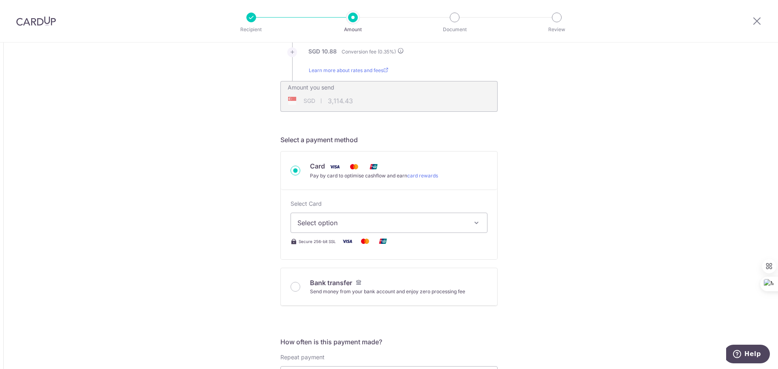
click at [315, 225] on span "Select option" at bounding box center [382, 223] width 169 height 10
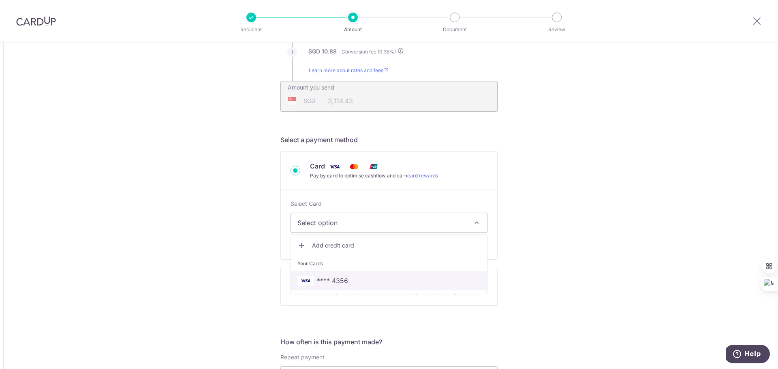
click at [349, 280] on span "**** 4356" at bounding box center [389, 281] width 183 height 10
type input "19,000.00"
type input "3,114.74"
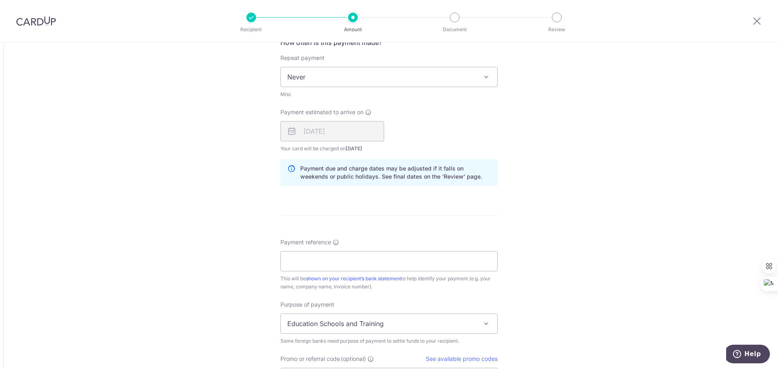
scroll to position [549, 0]
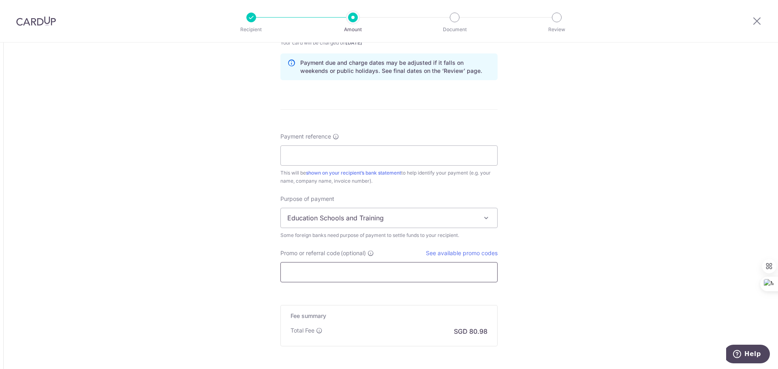
click at [325, 272] on input "Promo or referral code (optional)" at bounding box center [389, 272] width 217 height 20
paste input "SAVERENT179"
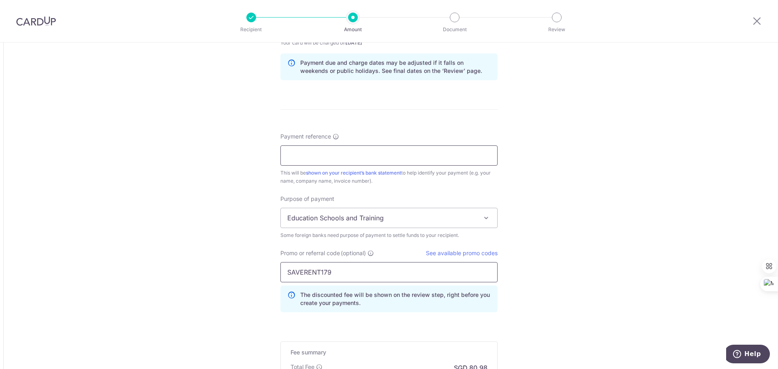
type input "SAVERENT179"
click at [370, 156] on input "Payment reference" at bounding box center [389, 156] width 217 height 20
type input "[PERSON_NAME] Ning"
click at [360, 222] on span "Education Schools and Training" at bounding box center [389, 217] width 216 height 19
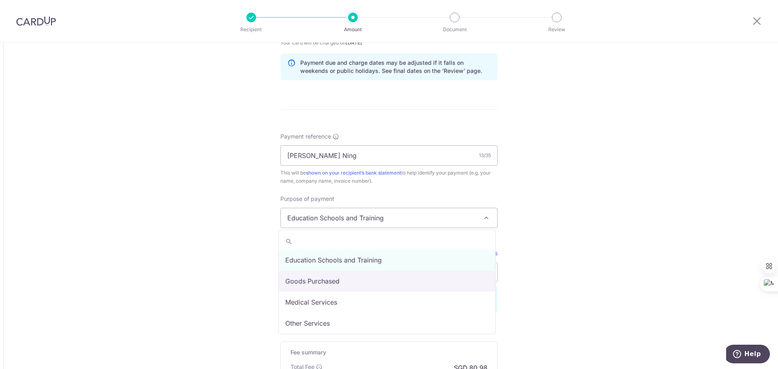
scroll to position [41, 0]
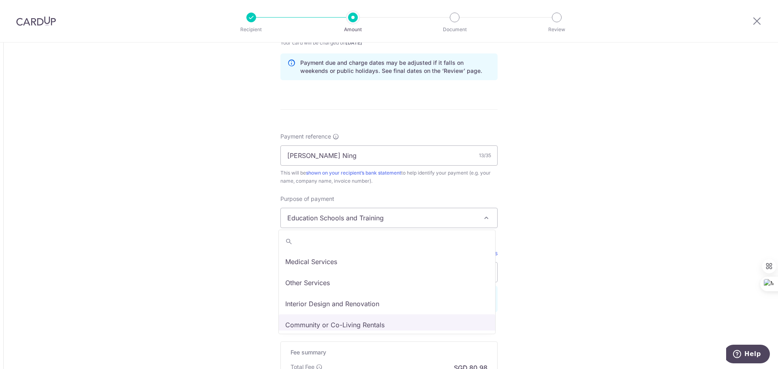
select select "Community or Co-Living Rentals"
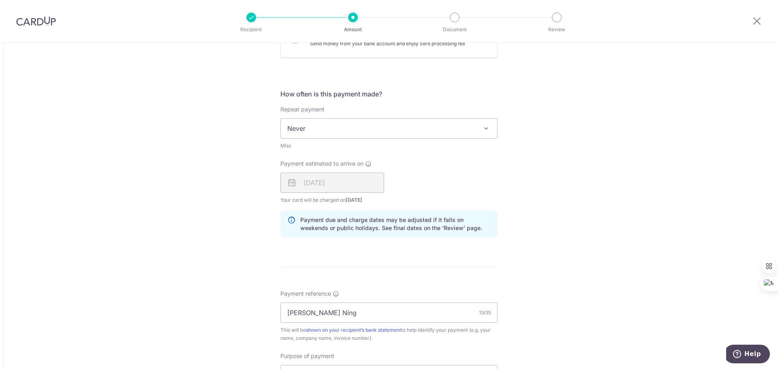
scroll to position [346, 0]
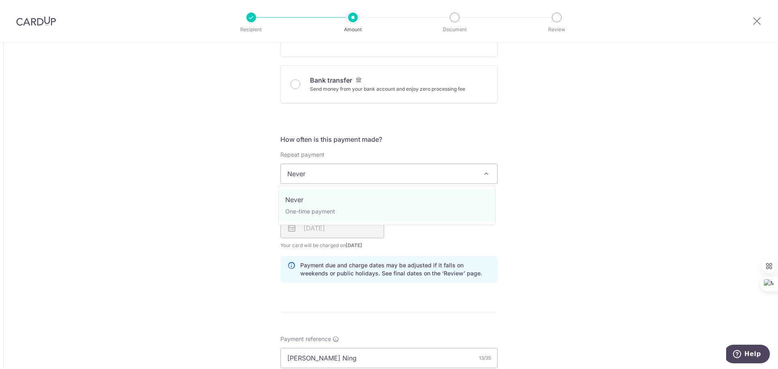
click at [423, 172] on span "Never" at bounding box center [389, 173] width 216 height 19
click at [557, 149] on div "Tell us more about your payment Amount due to recipient HKD 19,000.00 19000 1 H…" at bounding box center [389, 192] width 778 height 993
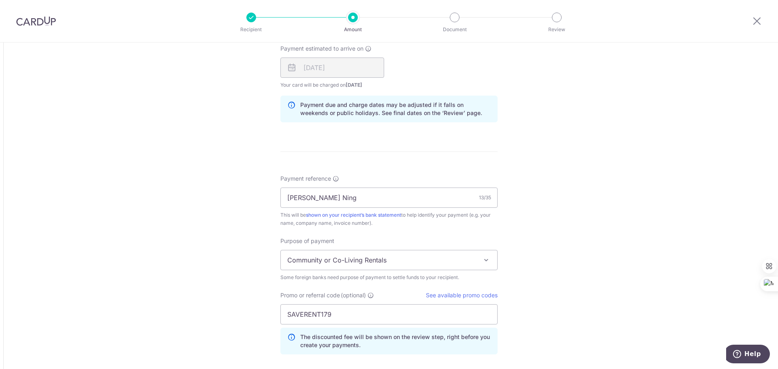
scroll to position [666, 0]
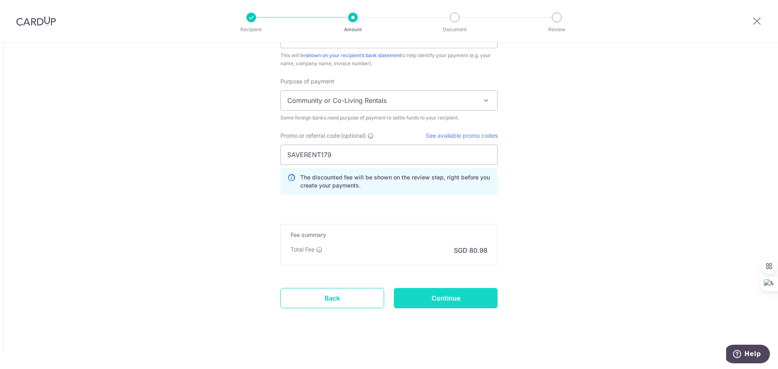
click at [452, 299] on input "Continue" at bounding box center [446, 298] width 104 height 20
type input "Create Schedule"
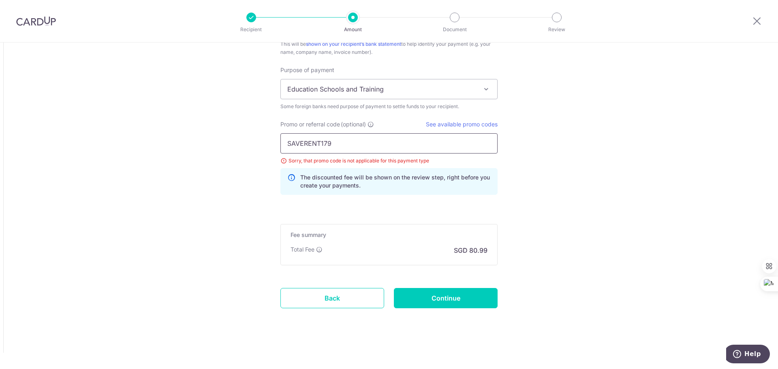
drag, startPoint x: 330, startPoint y: 144, endPoint x: 274, endPoint y: 144, distance: 55.9
paste input "GLOBE185"
type input "GLOBE185"
click at [446, 299] on input "Continue" at bounding box center [446, 298] width 104 height 20
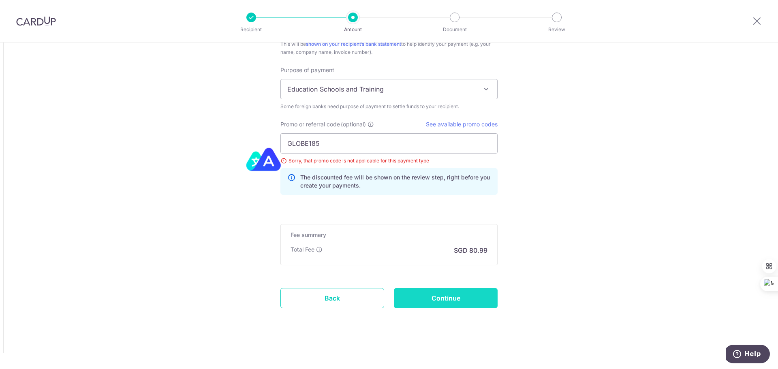
type input "Update Schedule"
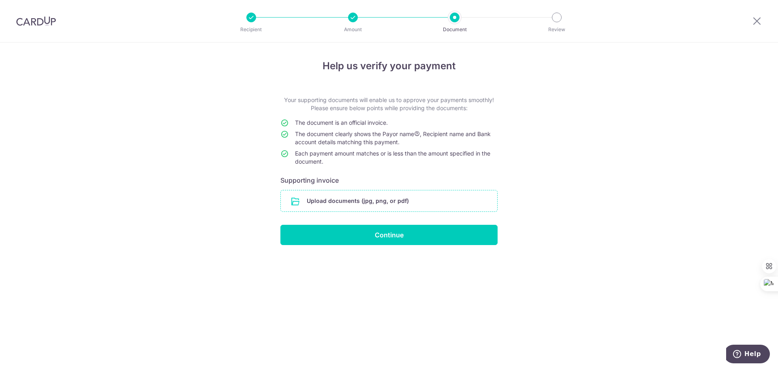
click at [379, 201] on input "file" at bounding box center [389, 201] width 216 height 21
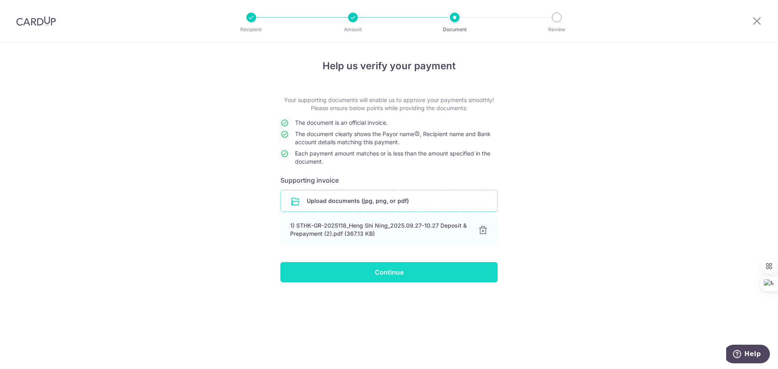
click at [403, 270] on input "Continue" at bounding box center [389, 272] width 217 height 20
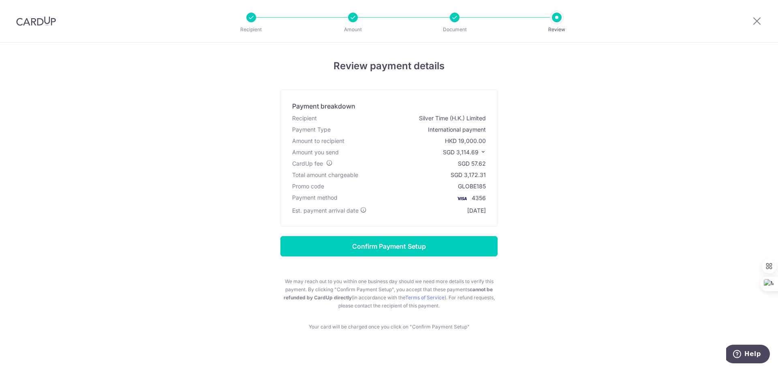
click at [481, 150] on icon at bounding box center [483, 152] width 6 height 6
